Goal: Information Seeking & Learning: Learn about a topic

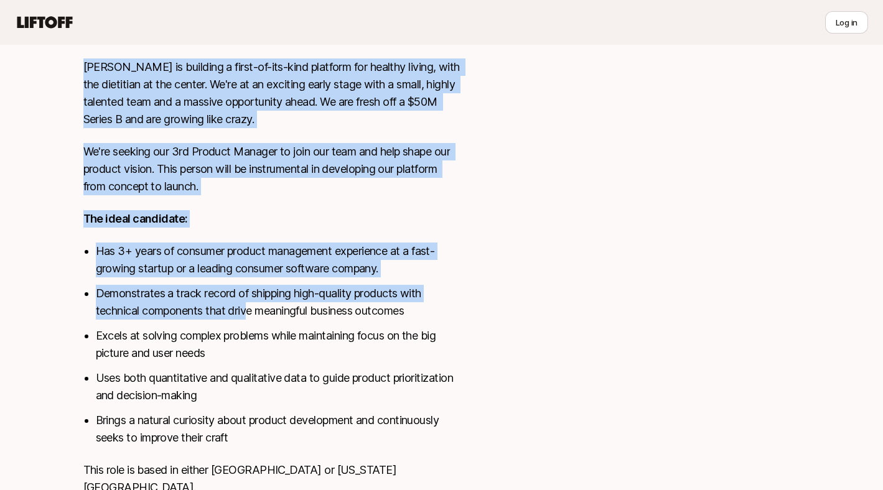
scroll to position [581, 0]
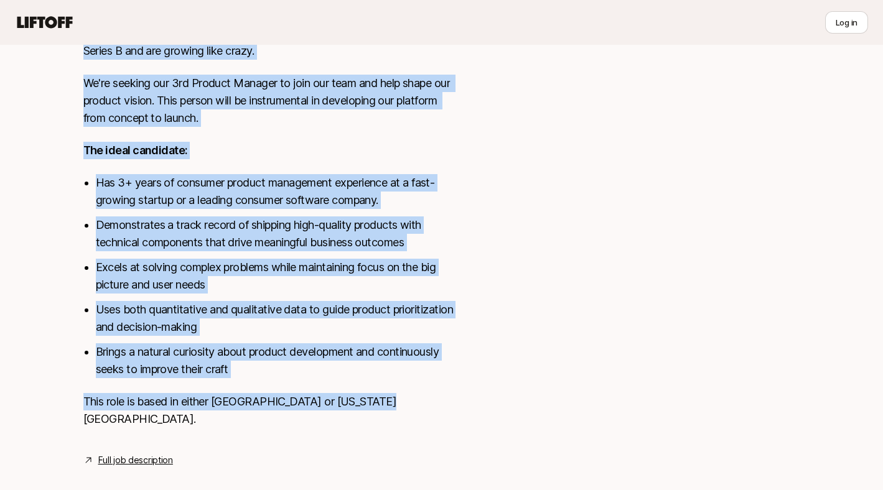
copy div "[PERSON_NAME] is building a first-of-its-kind platform for healthy living, with…"
drag, startPoint x: 63, startPoint y: 122, endPoint x: 400, endPoint y: 411, distance: 443.9
click at [144, 453] on link "Full job description" at bounding box center [135, 460] width 75 height 15
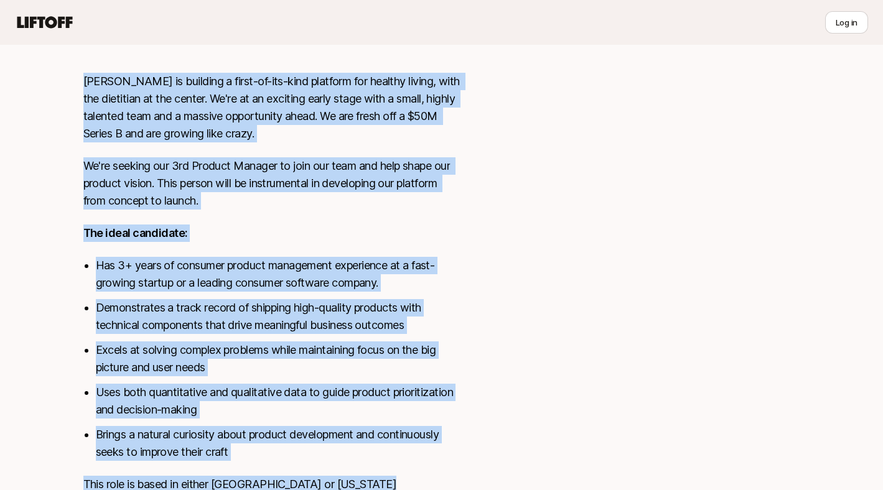
scroll to position [537, 0]
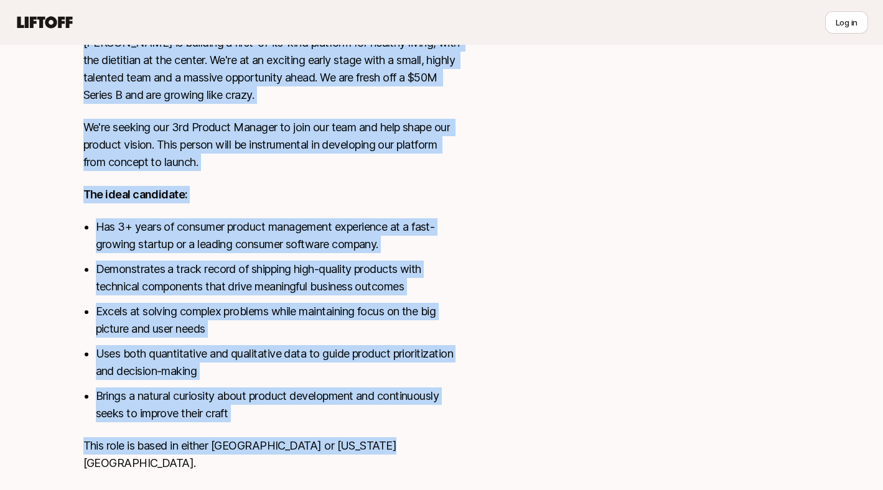
click at [420, 252] on li "Has 3+ years of consumer product management experience at a fast-growing startu…" at bounding box center [279, 235] width 366 height 35
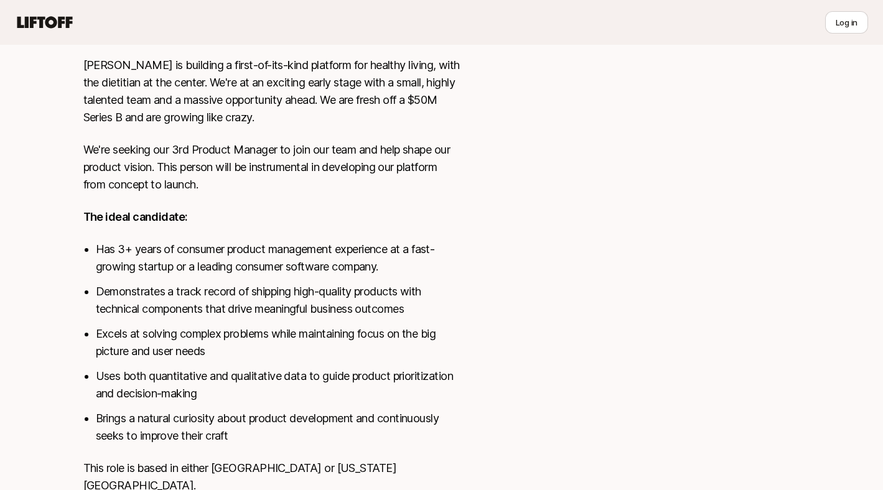
scroll to position [460, 0]
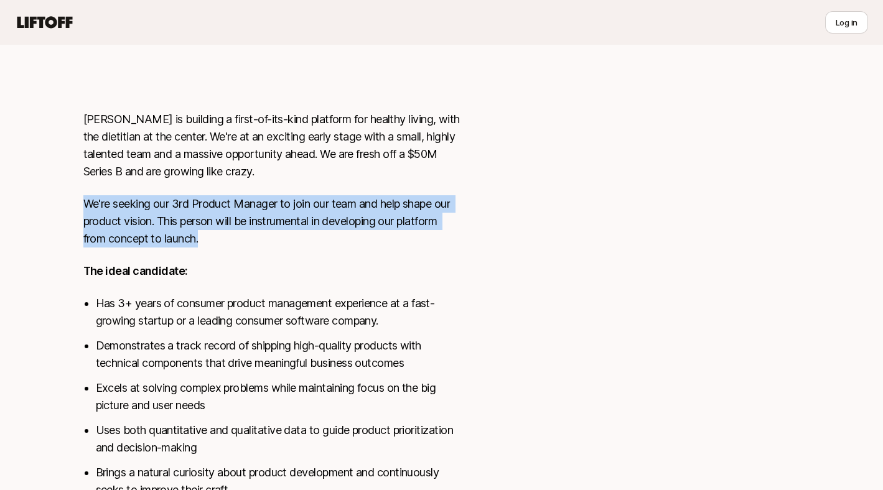
drag, startPoint x: 82, startPoint y: 205, endPoint x: 210, endPoint y: 238, distance: 132.4
click at [210, 238] on div "SF or NY View details [PERSON_NAME] is building a first-of-its-kind platform fo…" at bounding box center [441, 207] width 747 height 763
click at [210, 238] on p "We're seeking our 3rd Product Manager to join our team and help shape our produ…" at bounding box center [272, 221] width 378 height 52
drag, startPoint x: 210, startPoint y: 238, endPoint x: 79, endPoint y: 202, distance: 136.3
click at [79, 202] on div "SF or NY View details [PERSON_NAME] is building a first-of-its-kind platform fo…" at bounding box center [441, 207] width 747 height 763
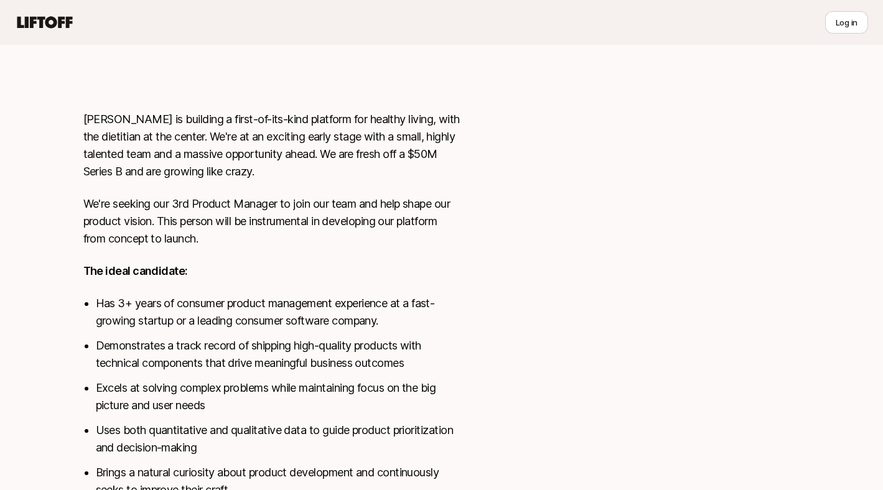
click at [78, 119] on div "SF or NY View details [PERSON_NAME] is building a first-of-its-kind platform fo…" at bounding box center [441, 207] width 747 height 763
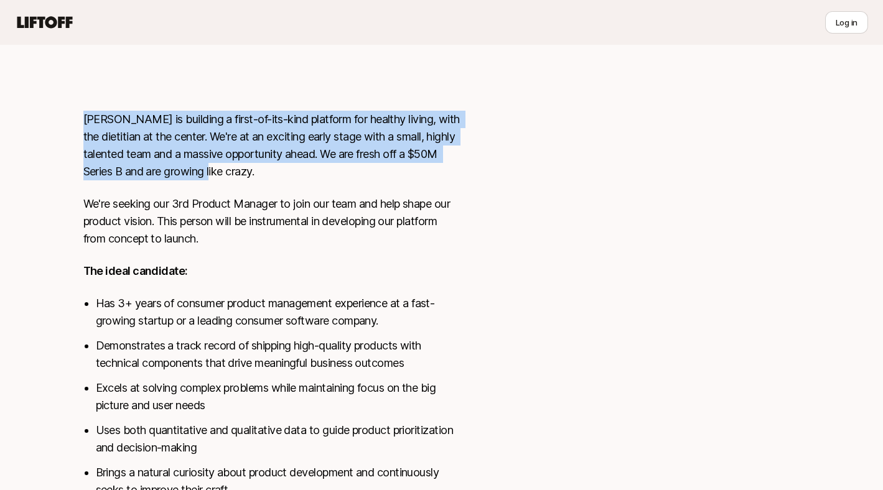
drag, startPoint x: 80, startPoint y: 104, endPoint x: 251, endPoint y: 168, distance: 182.1
click at [251, 168] on div "SF or NY View details [PERSON_NAME] is building a first-of-its-kind platform fo…" at bounding box center [441, 207] width 747 height 763
click at [251, 168] on p "[PERSON_NAME] is building a first-of-its-kind platform for healthy living, with…" at bounding box center [272, 146] width 378 height 70
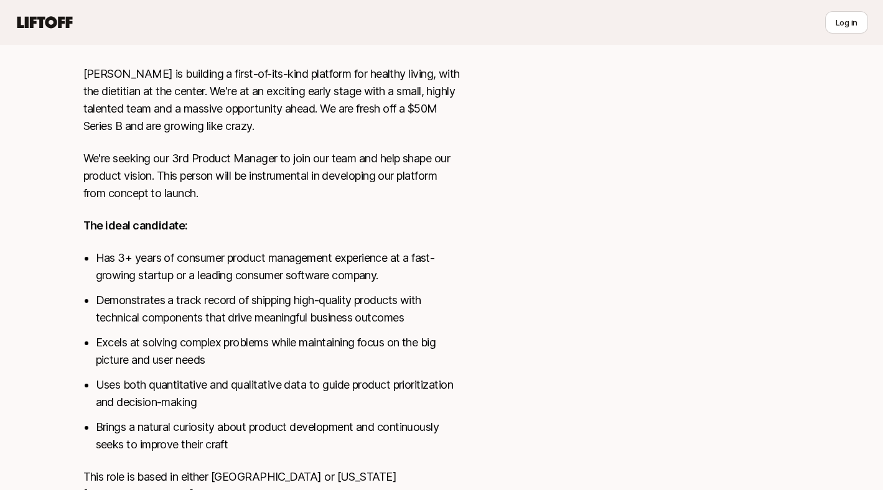
scroll to position [581, 0]
